Goal: Task Accomplishment & Management: Complete application form

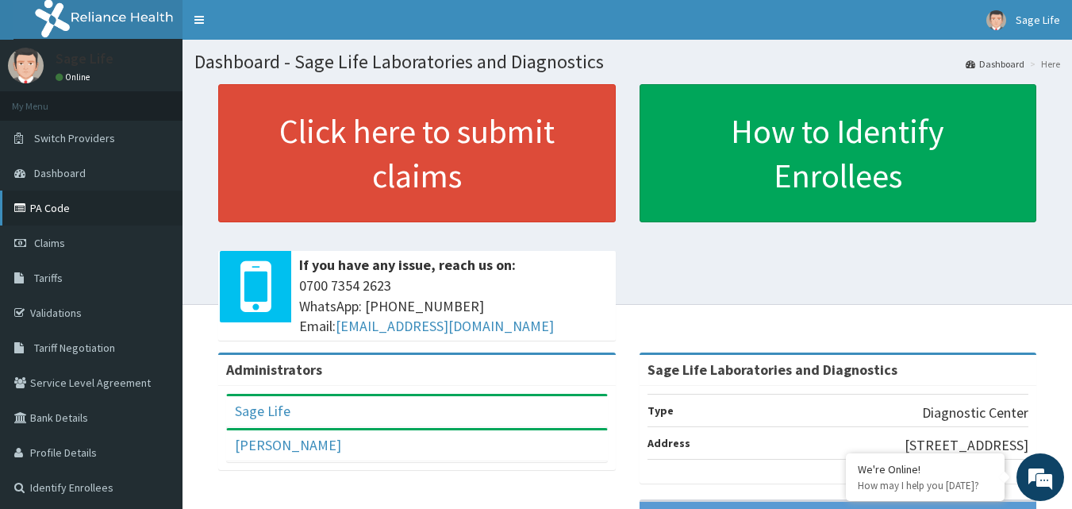
click at [66, 211] on link "PA Code" at bounding box center [91, 207] width 183 height 35
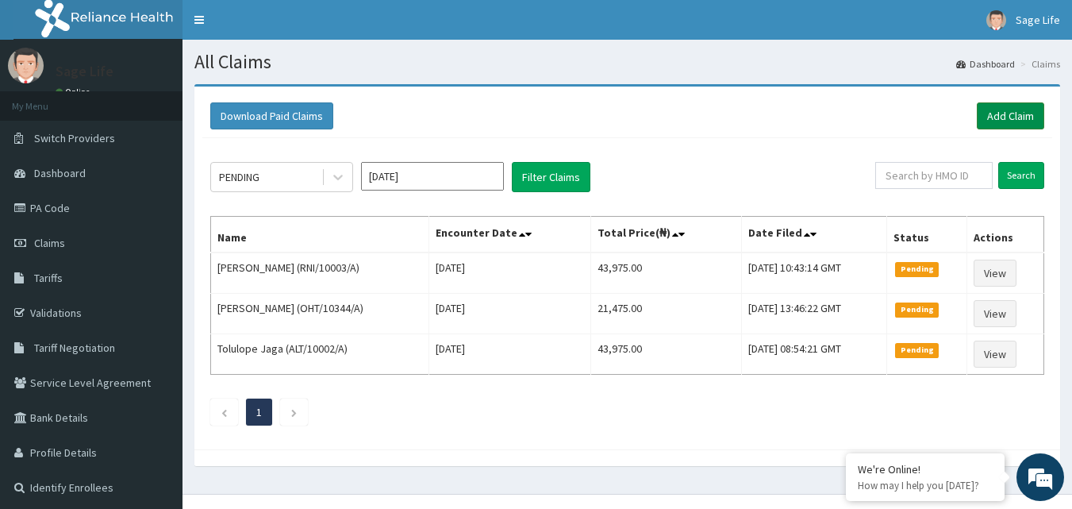
click at [1009, 115] on link "Add Claim" at bounding box center [1010, 115] width 67 height 27
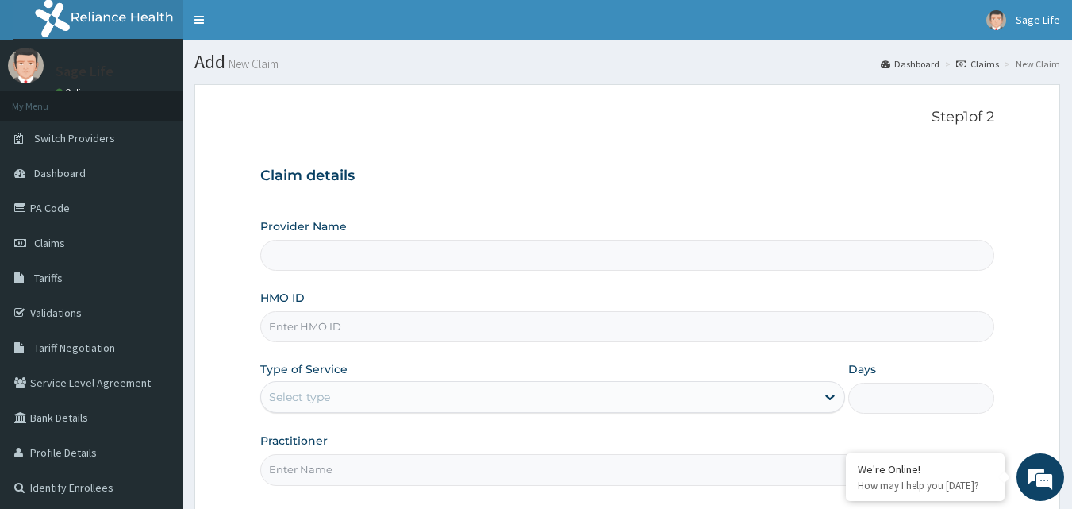
click at [328, 332] on input "HMO ID" at bounding box center [627, 326] width 735 height 31
type input "LBC"
type input "Sage Life Laboratories and Diagnostics"
type input "LBC/10051/B"
drag, startPoint x: 320, startPoint y: 401, endPoint x: 317, endPoint y: 415, distance: 14.5
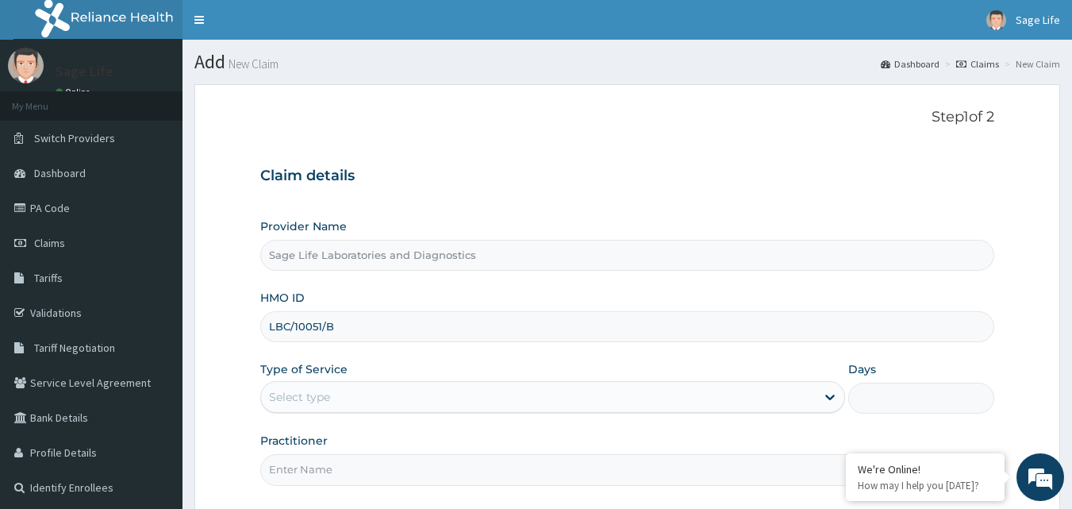
click at [319, 402] on div "Select type" at bounding box center [299, 397] width 61 height 16
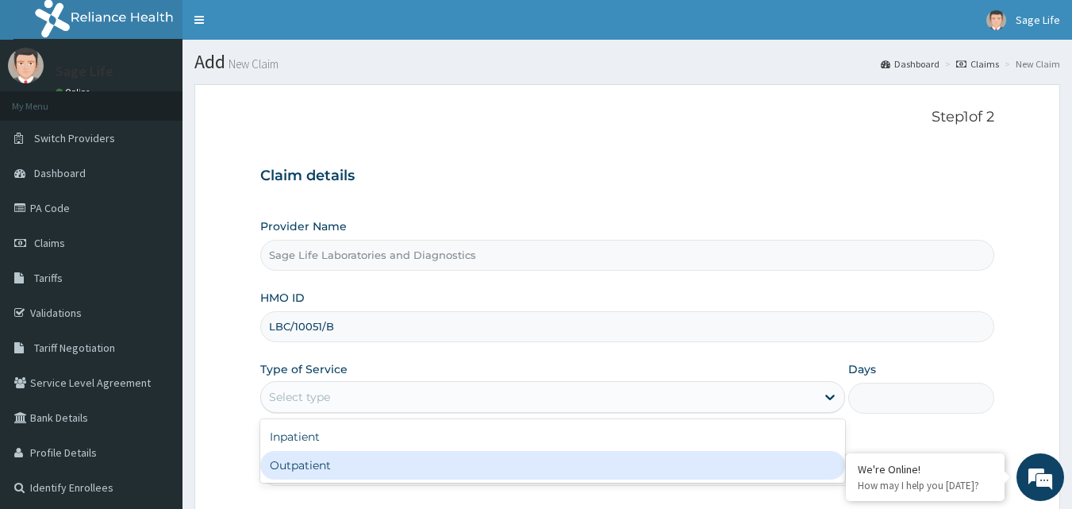
click at [331, 464] on div "Outpatient" at bounding box center [552, 465] width 585 height 29
type input "1"
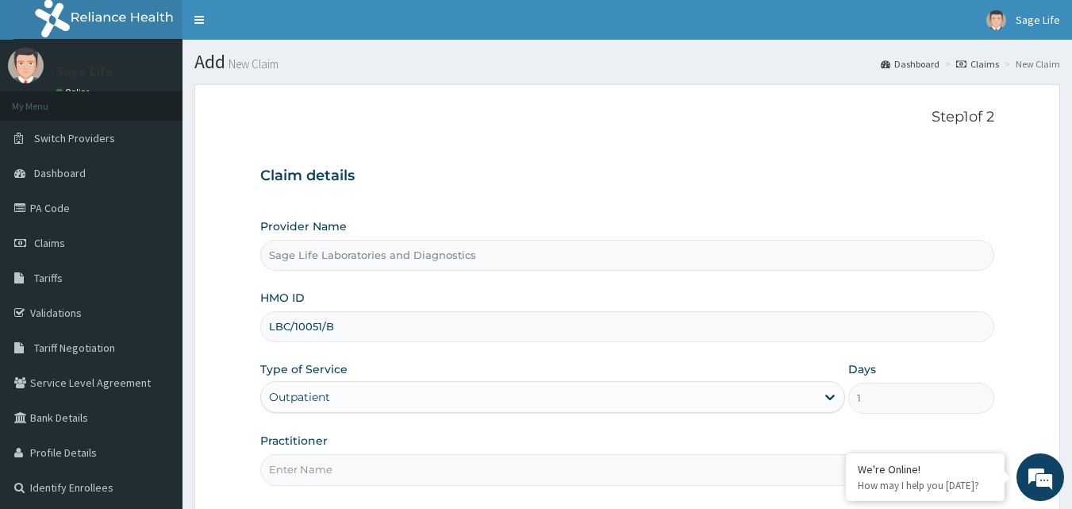
click at [332, 467] on input "Practitioner" at bounding box center [627, 469] width 735 height 31
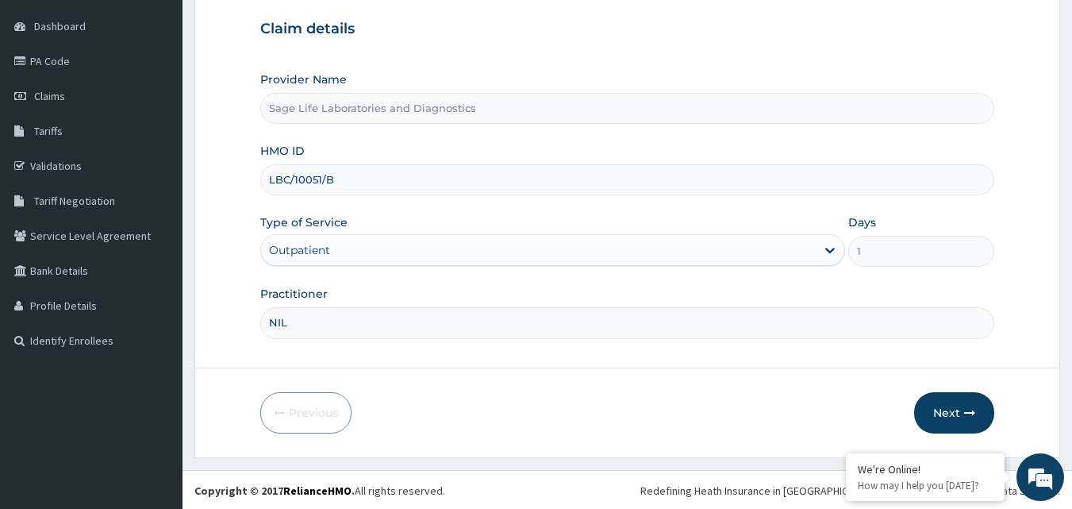
scroll to position [148, 0]
click at [319, 319] on input "NIL" at bounding box center [627, 321] width 735 height 31
type input "N"
click at [327, 317] on input "Practitioner" at bounding box center [627, 321] width 735 height 31
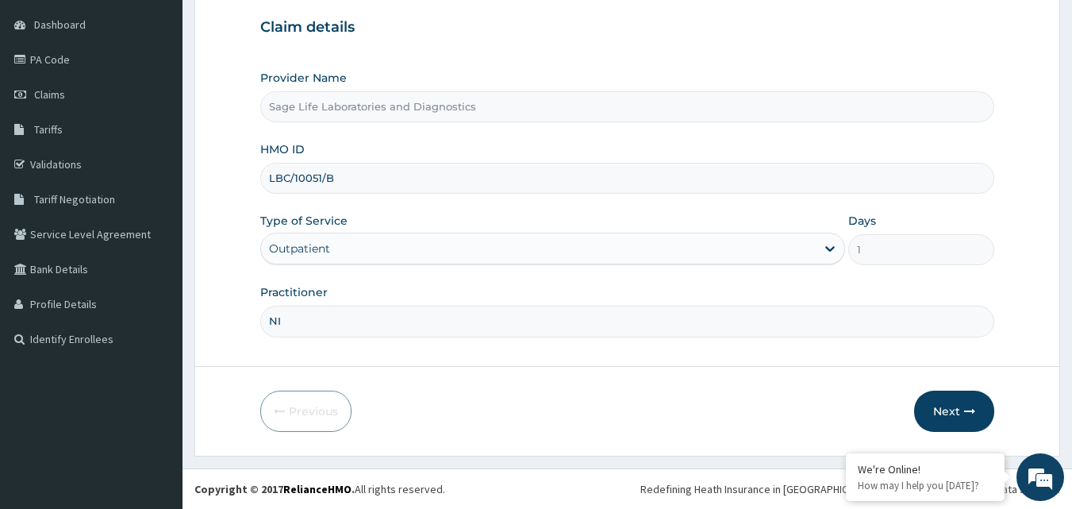
type input "N"
type input "DR EMMANUEL SOYOOLA"
click at [949, 412] on button "Next" at bounding box center [954, 410] width 80 height 41
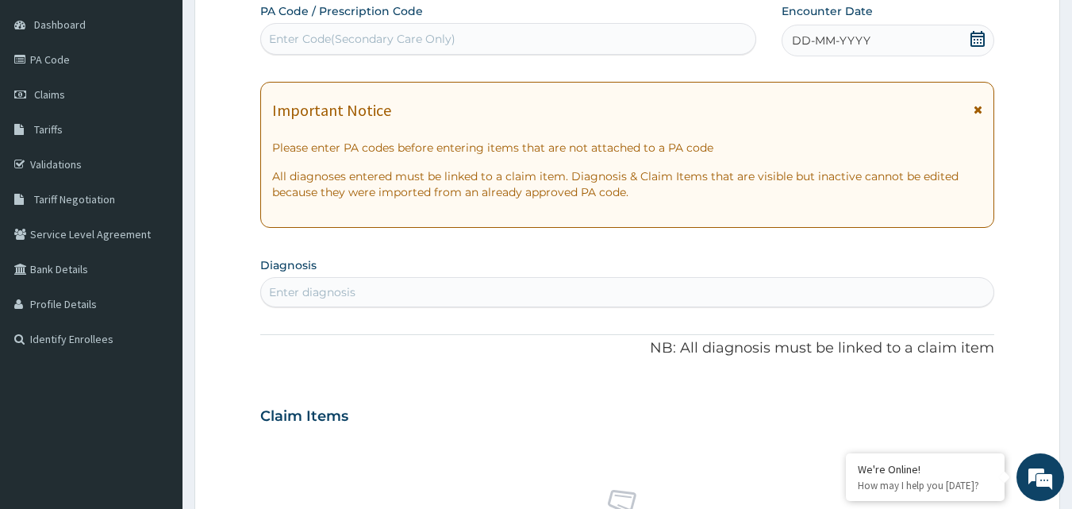
click at [386, 27] on div "Enter Code(Secondary Care Only)" at bounding box center [508, 38] width 495 height 25
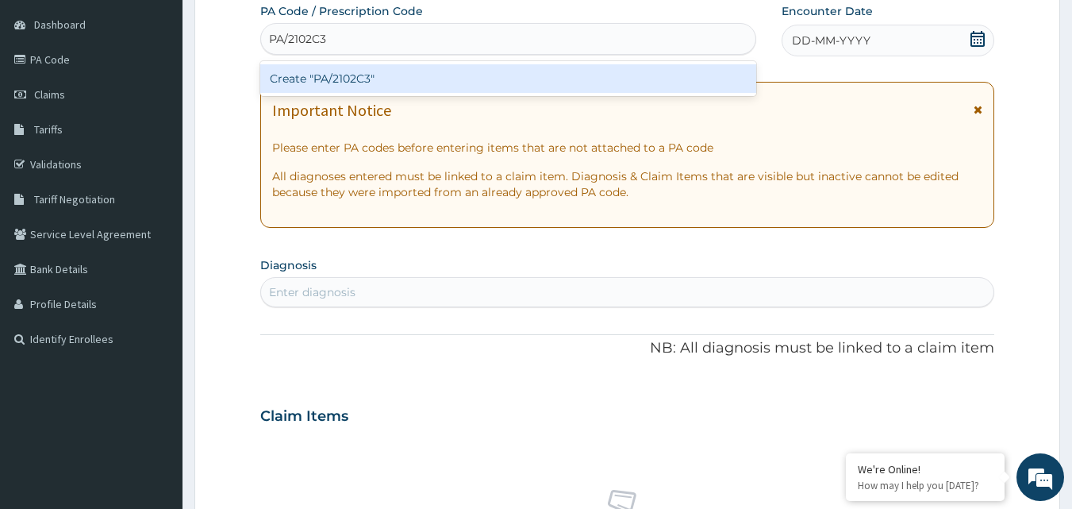
type input "PA/2102C3"
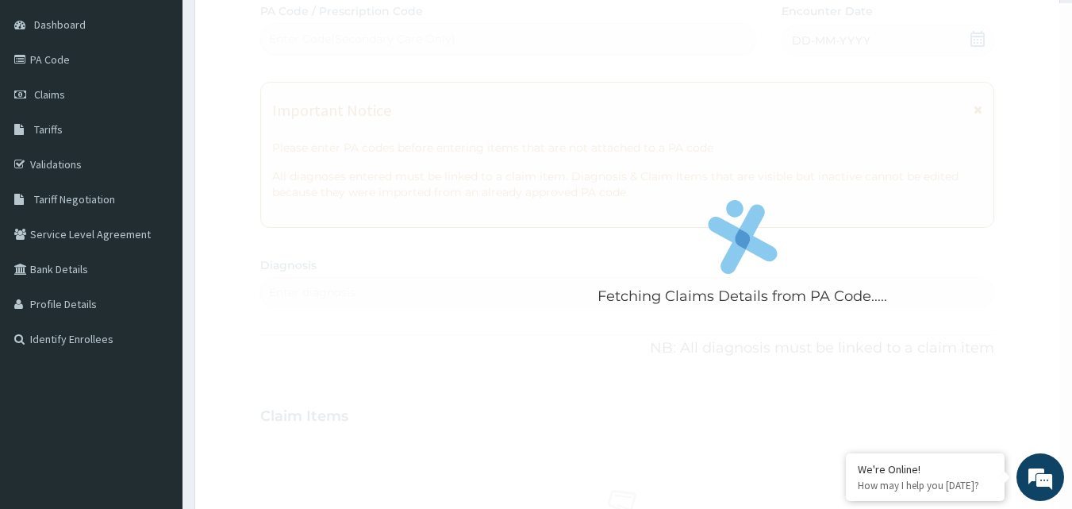
click at [920, 44] on div "Fetching Claims Details from PA Code..... PA Code / Prescription Code Enter Cod…" at bounding box center [627, 413] width 735 height 821
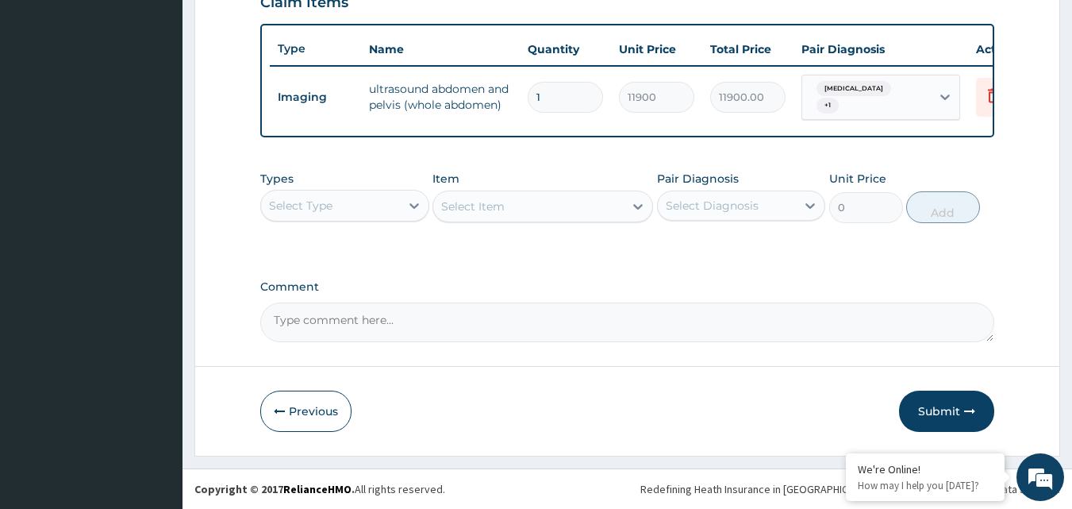
scroll to position [578, 0]
click at [929, 413] on button "Submit" at bounding box center [946, 410] width 95 height 41
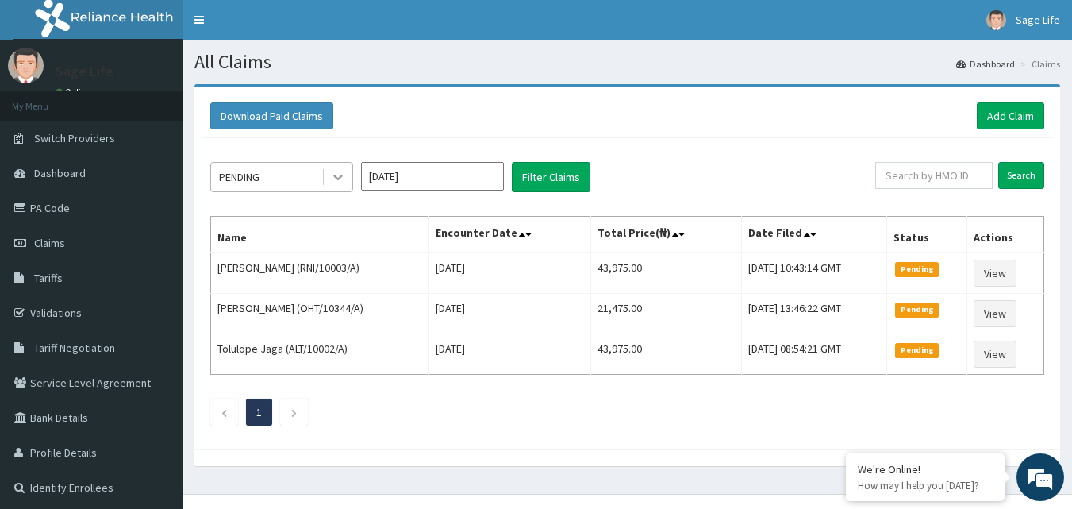
click at [345, 179] on icon at bounding box center [338, 177] width 16 height 16
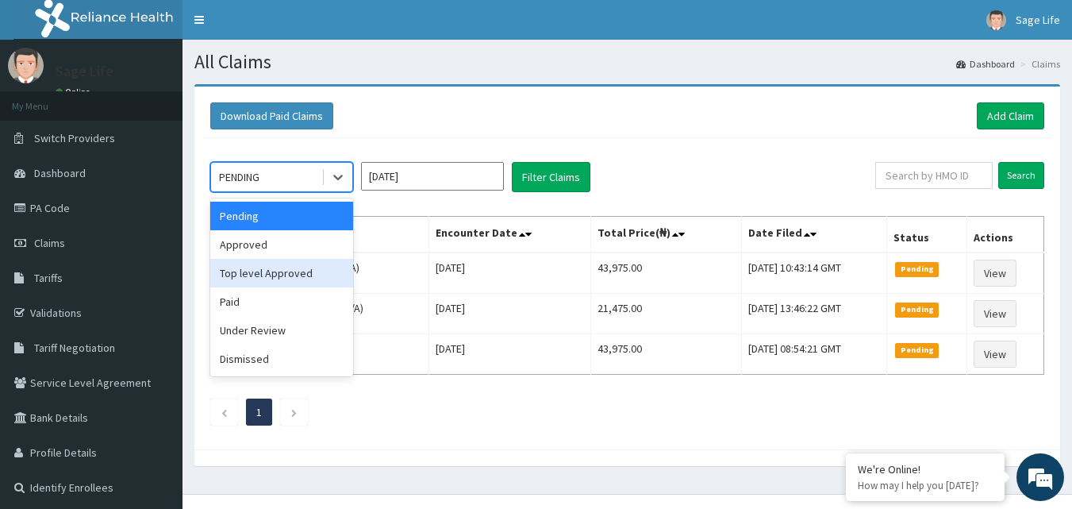
click at [308, 246] on div "Approved" at bounding box center [281, 244] width 143 height 29
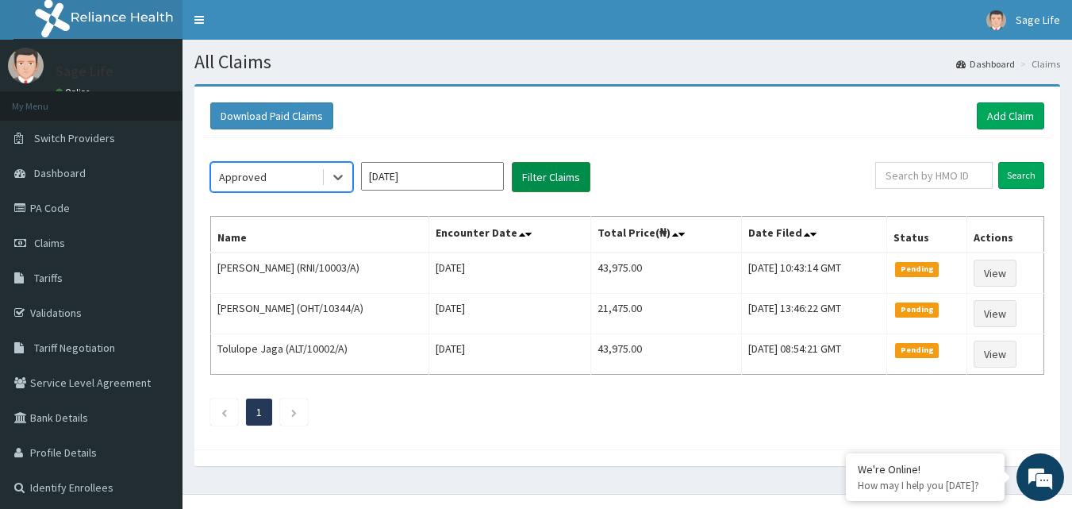
click at [536, 176] on button "Filter Claims" at bounding box center [551, 177] width 79 height 30
